Goal: Transaction & Acquisition: Book appointment/travel/reservation

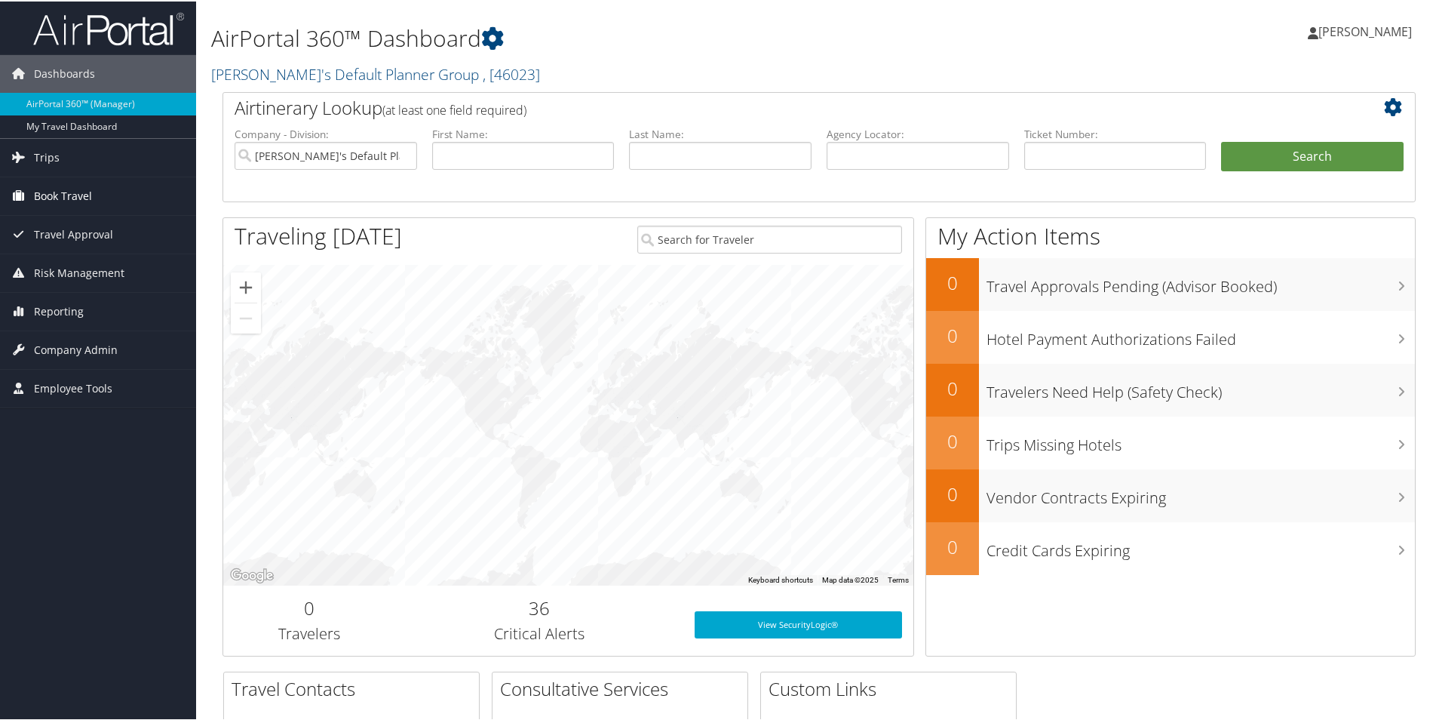
click at [73, 188] on span "Book Travel" at bounding box center [63, 195] width 58 height 38
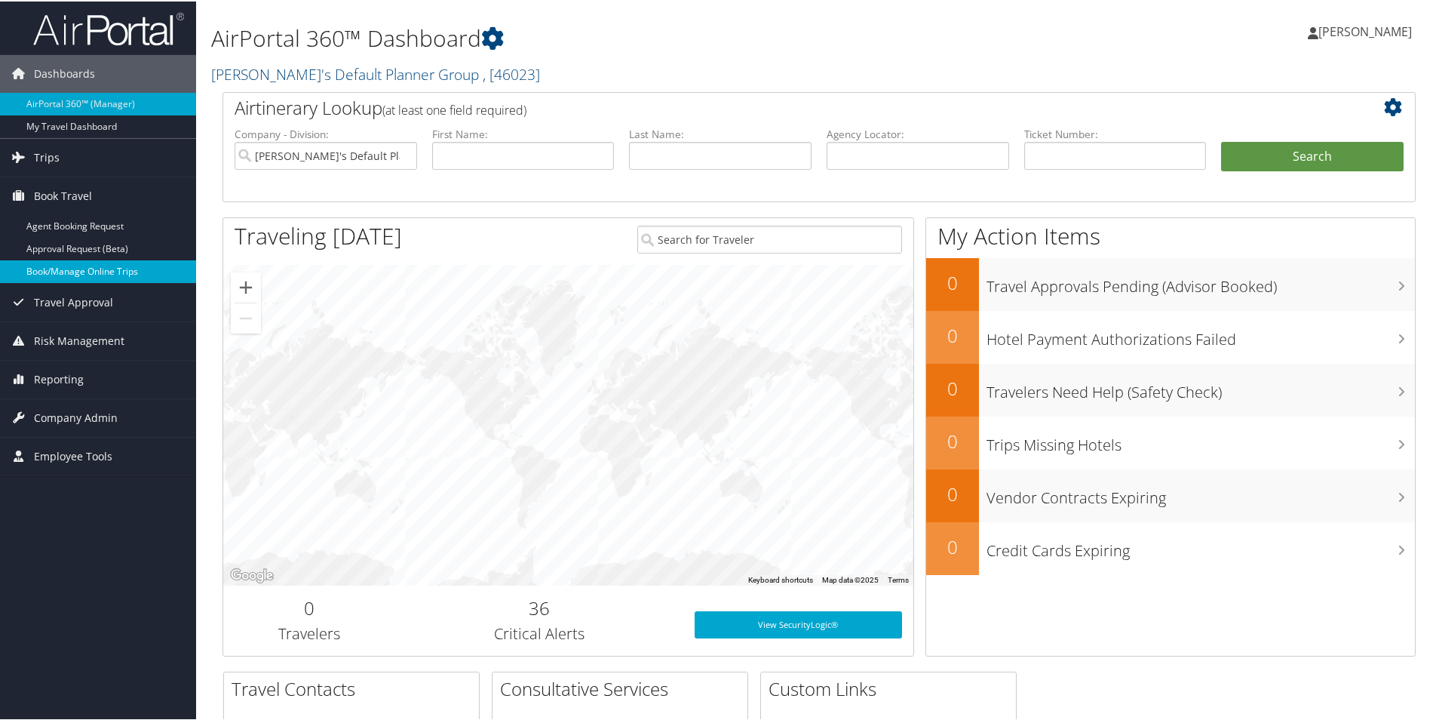
click at [76, 269] on link "Book/Manage Online Trips" at bounding box center [98, 270] width 196 height 23
